Goal: Information Seeking & Learning: Learn about a topic

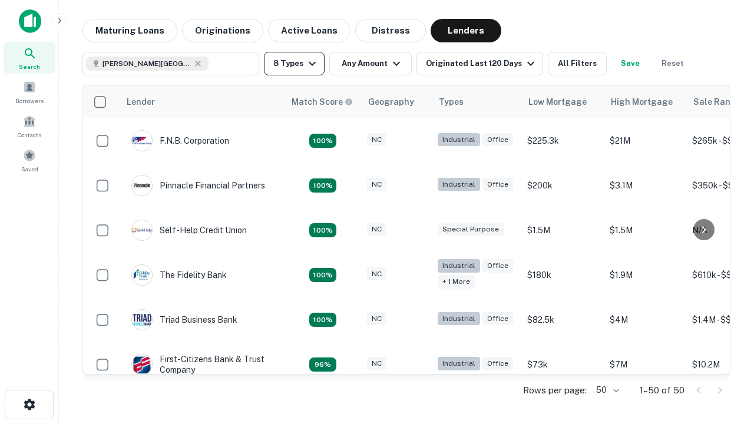
click at [294, 64] on button "8 Types" at bounding box center [294, 64] width 61 height 24
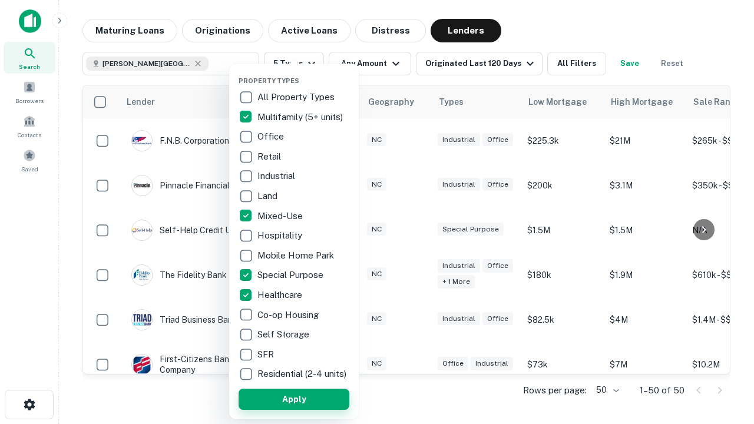
click at [294, 399] on button "Apply" at bounding box center [294, 399] width 111 height 21
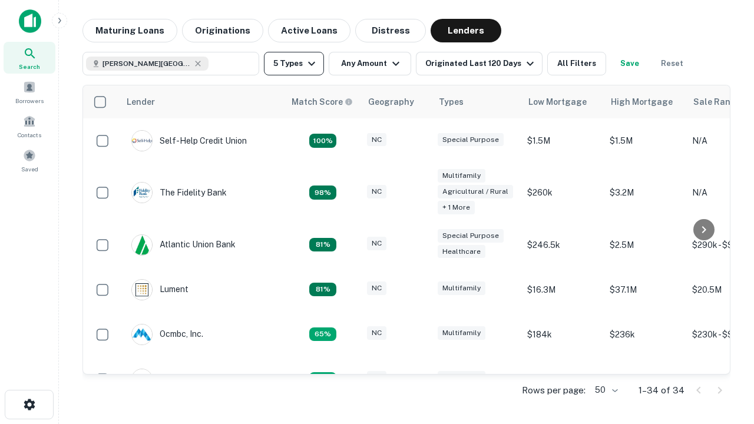
click at [294, 64] on button "5 Types" at bounding box center [294, 64] width 60 height 24
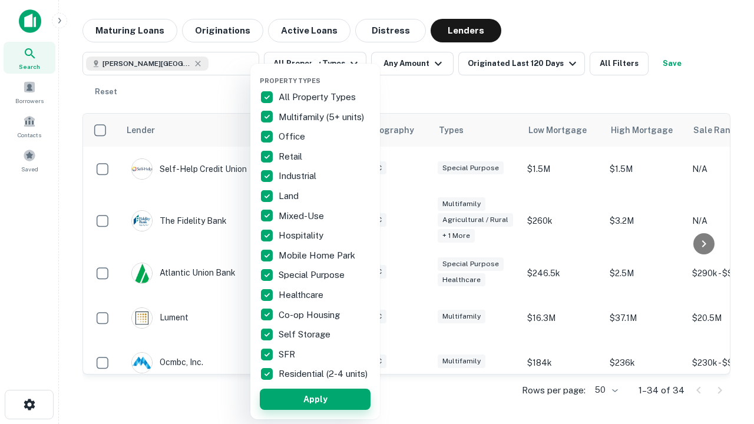
click at [315, 399] on button "Apply" at bounding box center [315, 399] width 111 height 21
